Goal: Task Accomplishment & Management: Use online tool/utility

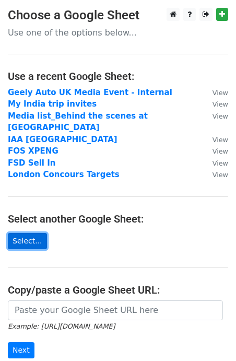
click at [20, 233] on link "Select..." at bounding box center [27, 241] width 39 height 16
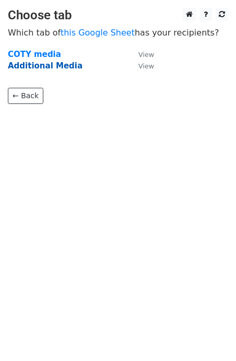
click at [52, 67] on strong "Additional Media" at bounding box center [45, 65] width 75 height 9
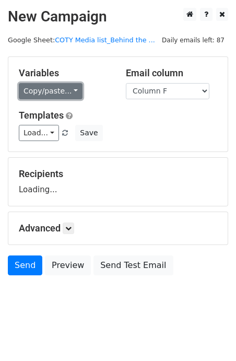
click at [50, 89] on link "Copy/paste..." at bounding box center [51, 91] width 64 height 16
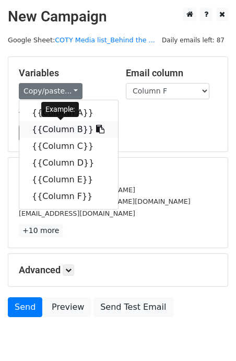
click at [47, 126] on link "{{Column B}}" at bounding box center [68, 129] width 99 height 17
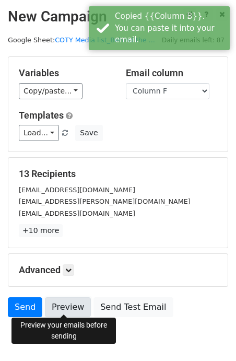
click at [75, 301] on link "Preview" at bounding box center [68, 307] width 46 height 20
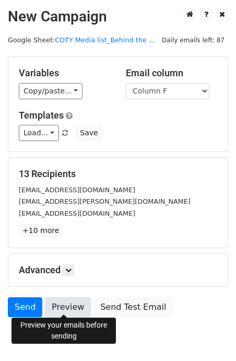
click at [63, 302] on link "Preview" at bounding box center [68, 307] width 46 height 20
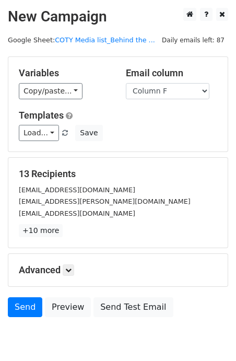
click at [35, 315] on div "Send Preview Send Test Email" at bounding box center [118, 309] width 236 height 25
click at [30, 309] on link "Send" at bounding box center [25, 307] width 34 height 20
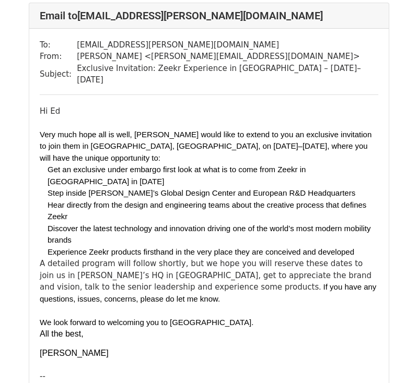
scroll to position [568, 0]
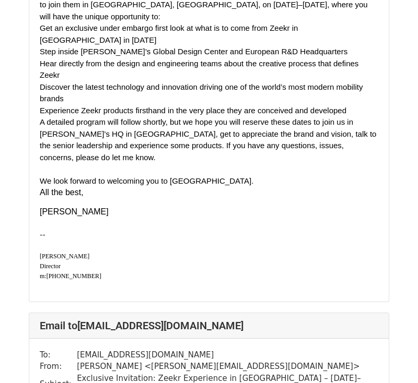
scroll to position [684, 0]
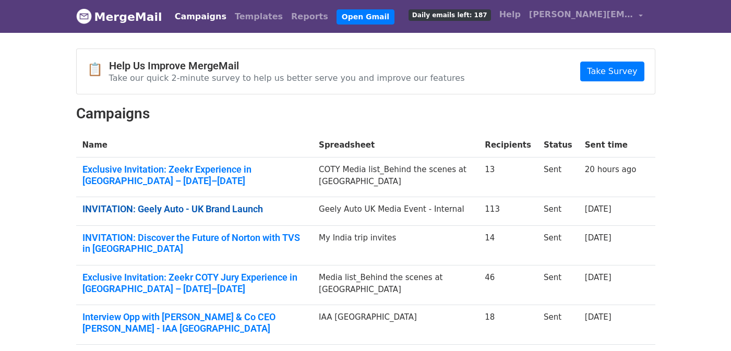
click at [199, 210] on link "INVITATION: Geely Auto - UK Brand Launch" at bounding box center [194, 209] width 224 height 11
